Goal: Transaction & Acquisition: Purchase product/service

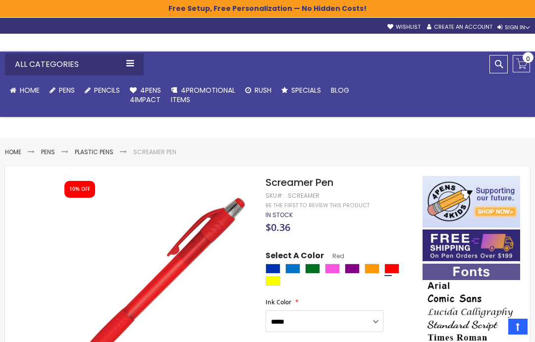
select select "****"
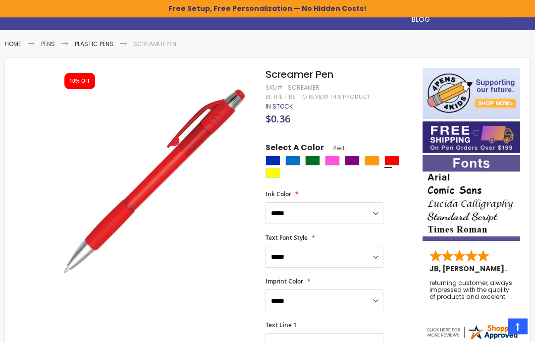
scroll to position [113, 0]
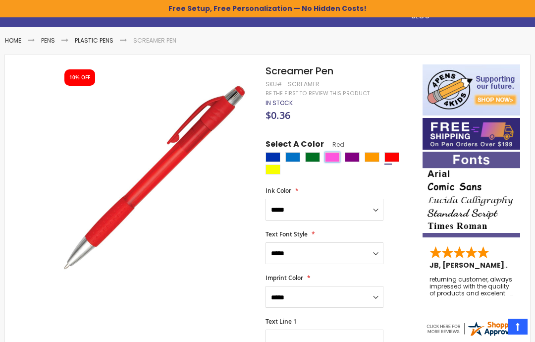
click at [331, 156] on div "Pink" at bounding box center [332, 157] width 15 height 10
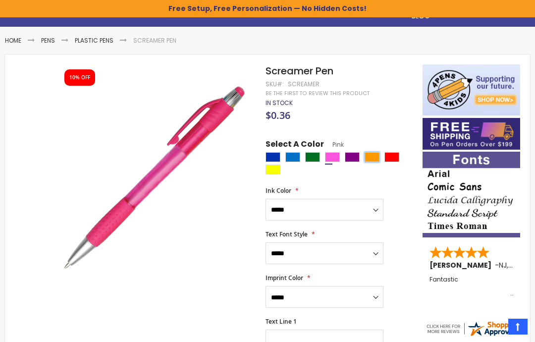
click at [371, 156] on div "Orange" at bounding box center [371, 157] width 15 height 10
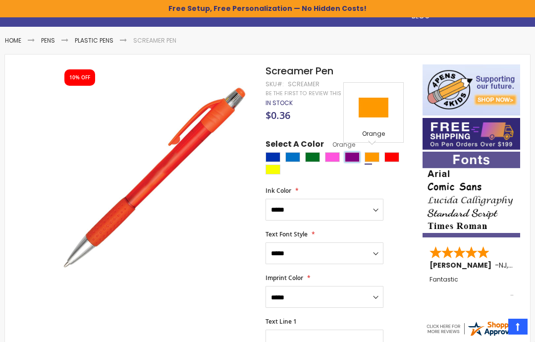
click at [350, 152] on div "Purple" at bounding box center [352, 157] width 15 height 10
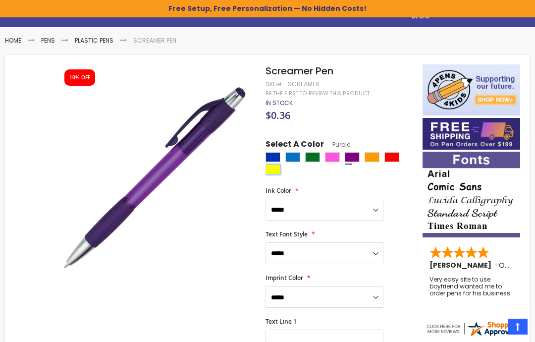
click at [271, 167] on div "Yellow" at bounding box center [272, 169] width 15 height 10
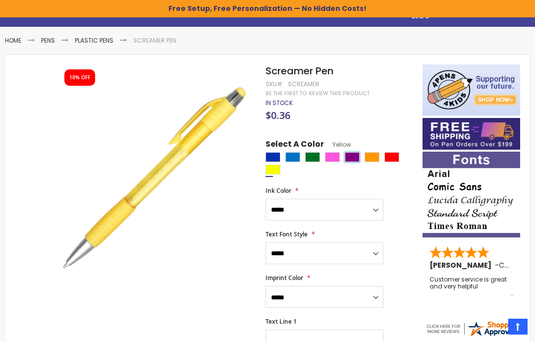
click at [357, 152] on div "Purple" at bounding box center [352, 157] width 15 height 10
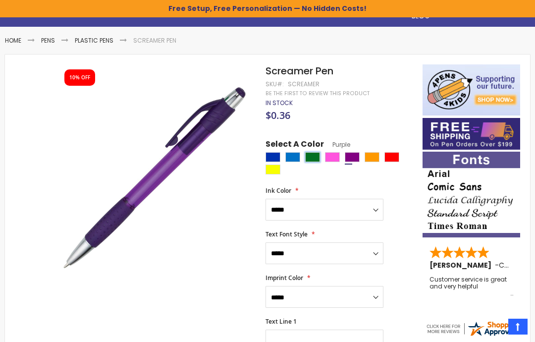
click at [316, 154] on div "Green" at bounding box center [312, 157] width 15 height 10
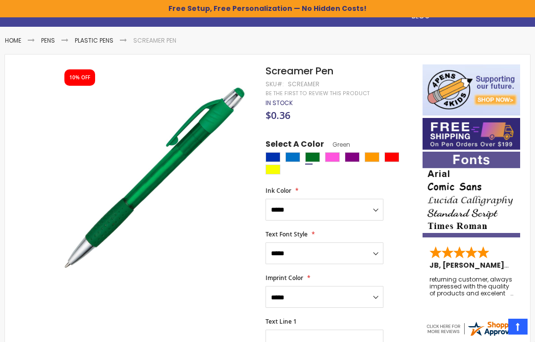
click at [379, 98] on div "In stock Only %1 left" at bounding box center [338, 98] width 147 height 1
click at [290, 152] on div "Blue Light" at bounding box center [292, 157] width 15 height 10
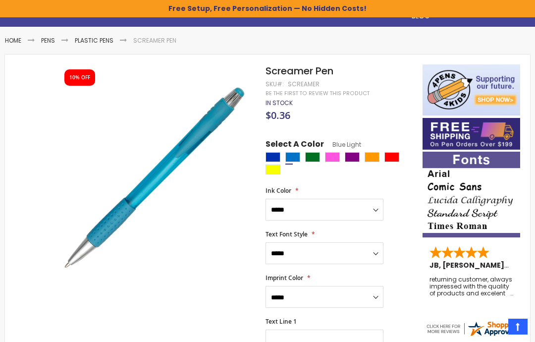
click at [273, 148] on span "Select A Color" at bounding box center [294, 145] width 58 height 13
click at [273, 152] on div "Blue" at bounding box center [272, 157] width 15 height 10
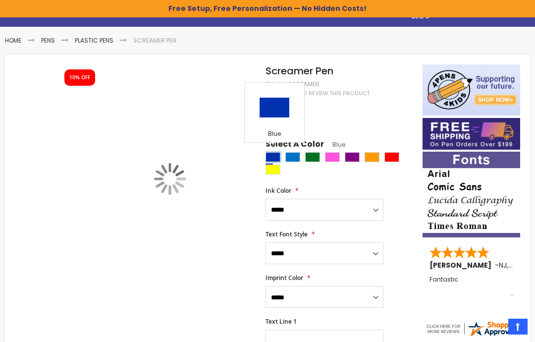
type input "****"
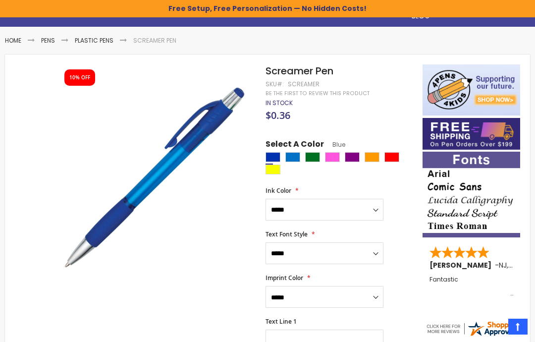
click at [380, 98] on div "In stock Only %1 left" at bounding box center [338, 98] width 147 height 1
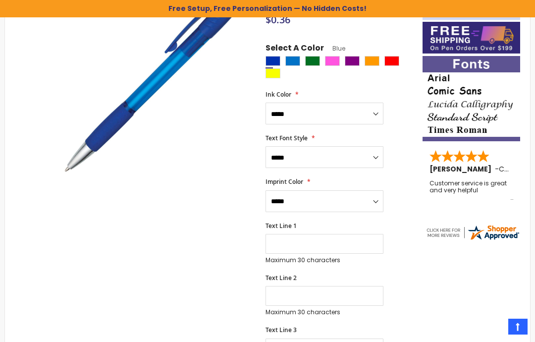
scroll to position [207, 0]
